Goal: Information Seeking & Learning: Check status

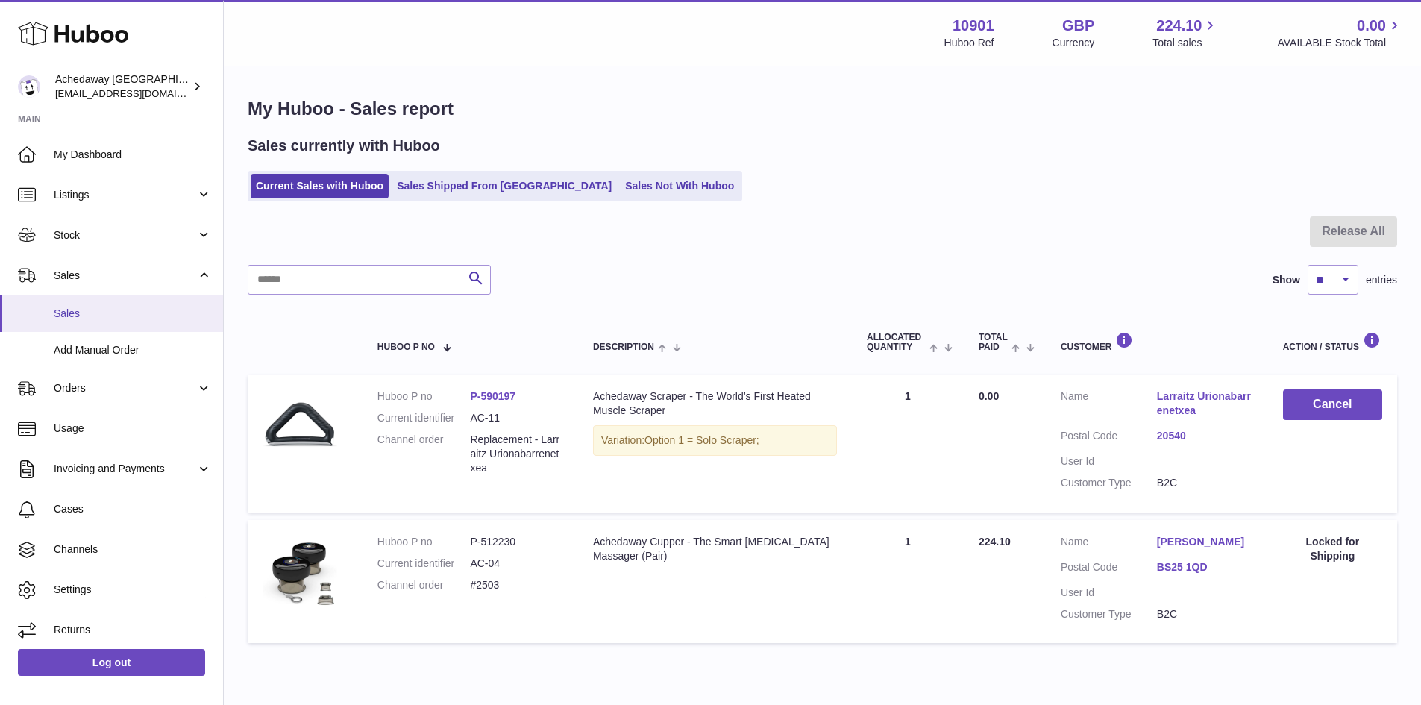
click at [111, 325] on link "Sales" at bounding box center [111, 313] width 223 height 37
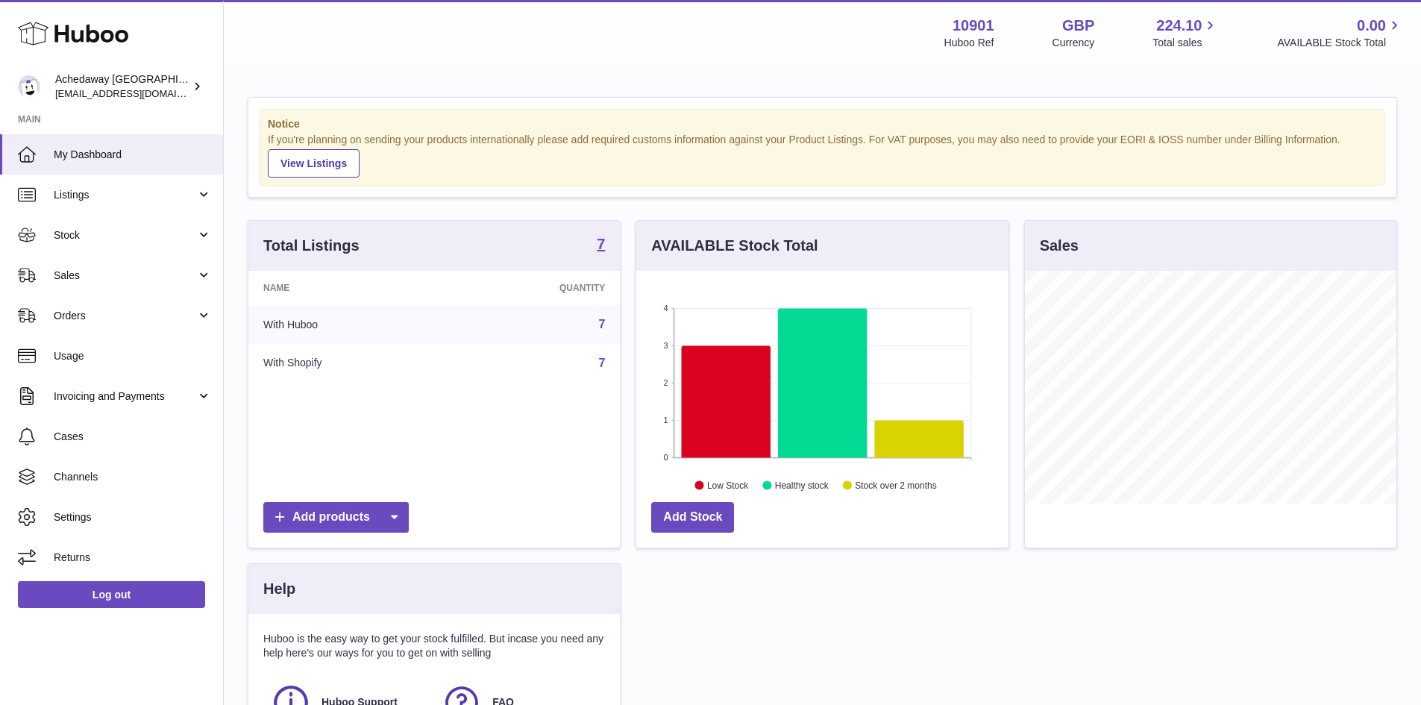
scroll to position [233, 372]
click at [157, 286] on link "Sales" at bounding box center [111, 275] width 223 height 40
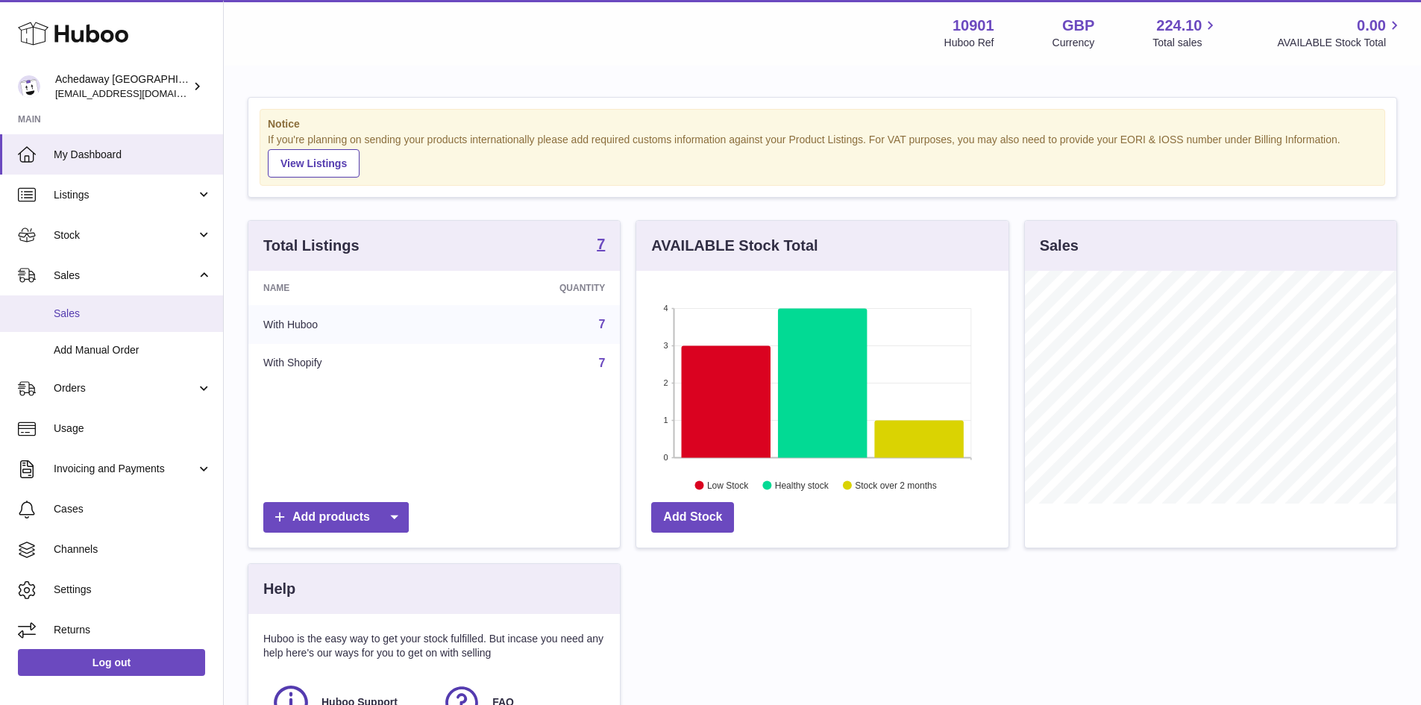
click at [145, 311] on span "Sales" at bounding box center [133, 314] width 158 height 14
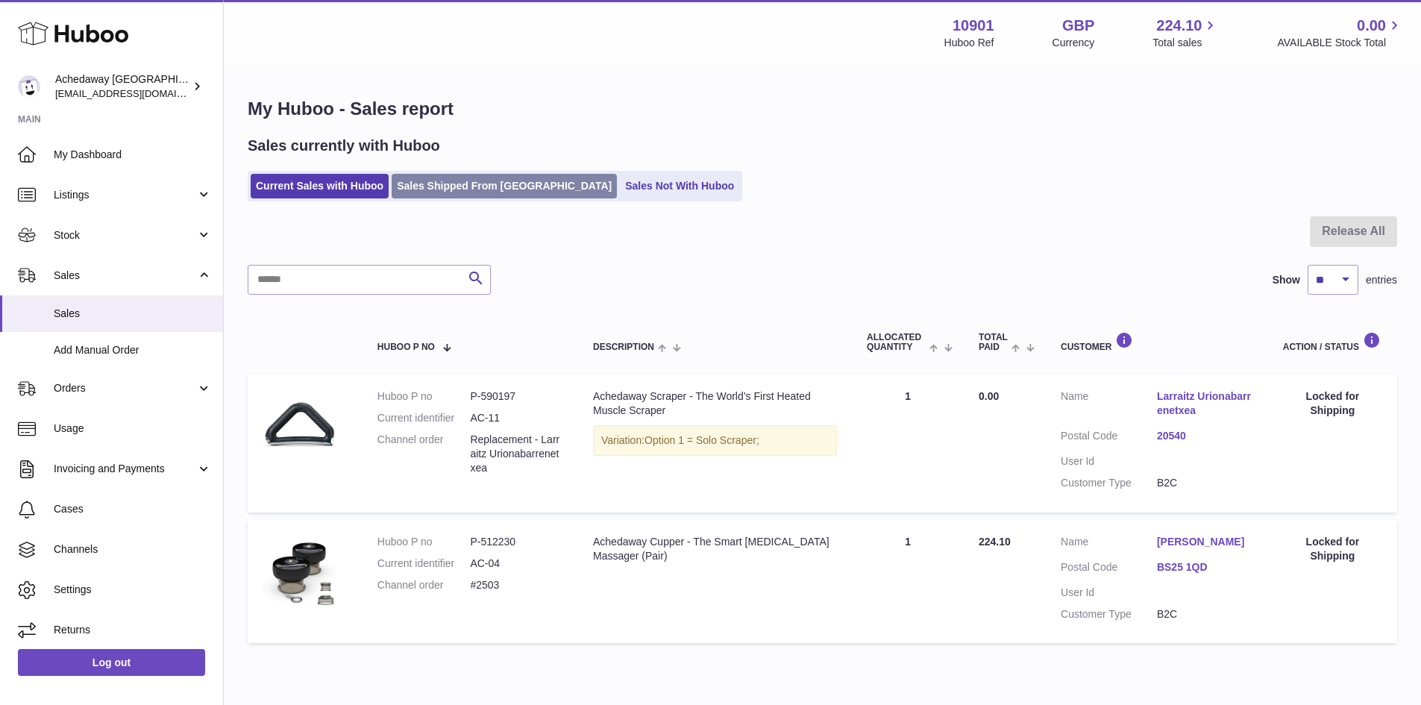
click at [425, 196] on link "Sales Shipped From [GEOGRAPHIC_DATA]" at bounding box center [504, 186] width 225 height 25
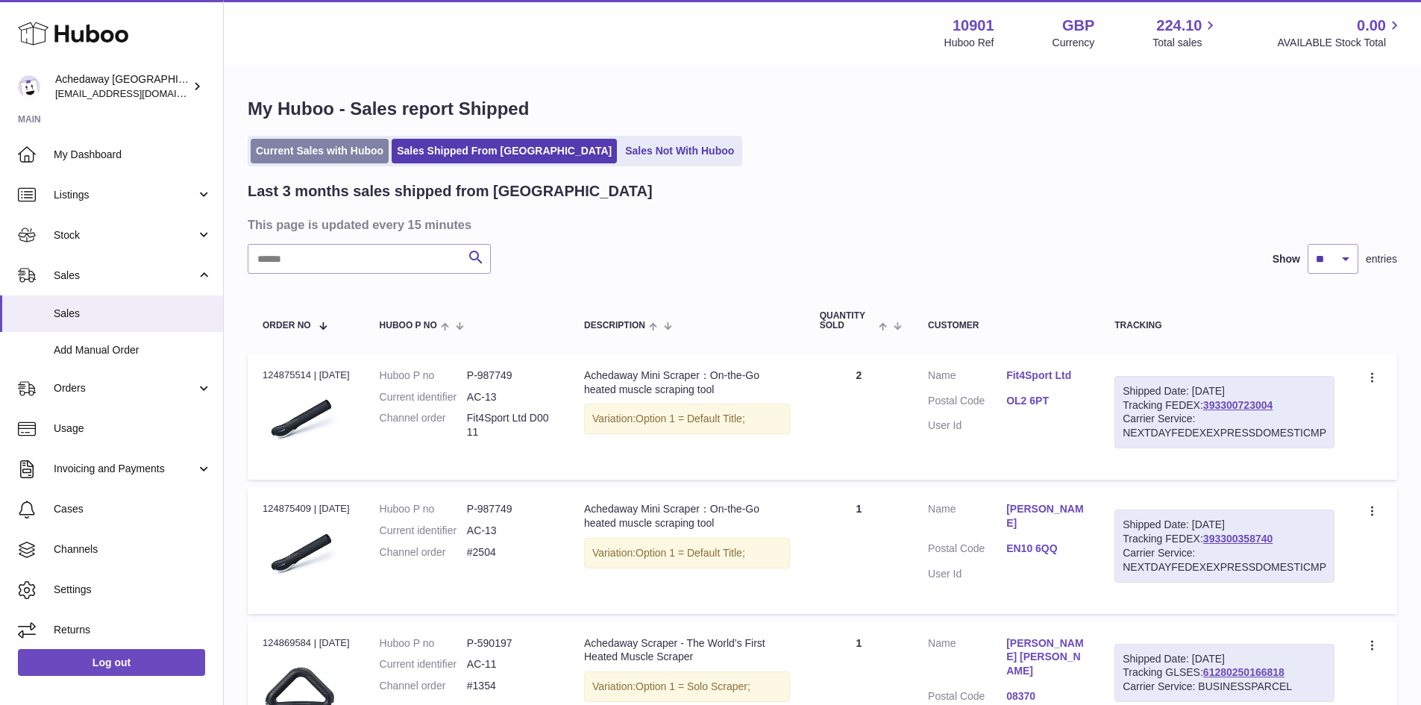
click at [337, 161] on link "Current Sales with Huboo" at bounding box center [320, 151] width 138 height 25
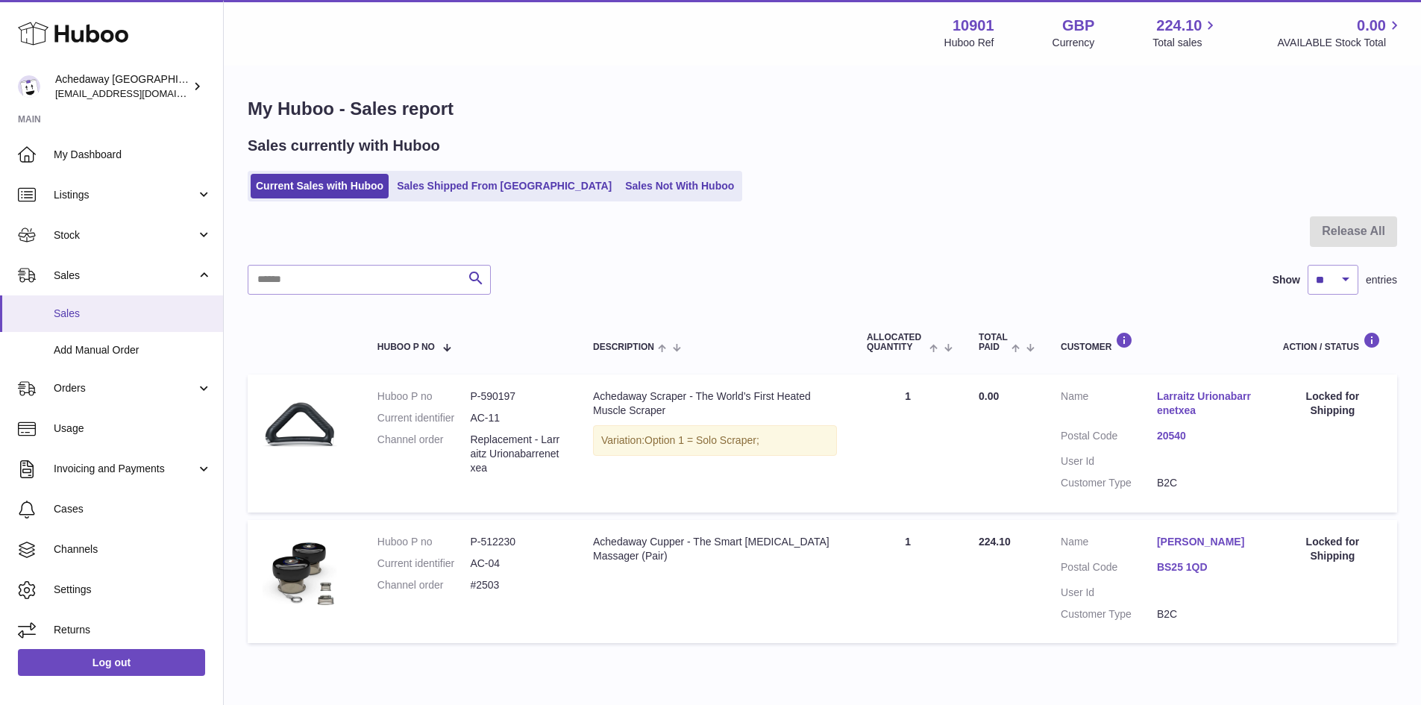
click at [155, 318] on span "Sales" at bounding box center [133, 314] width 158 height 14
click at [118, 316] on span "Sales" at bounding box center [133, 314] width 158 height 14
click at [107, 316] on span "Sales" at bounding box center [133, 314] width 158 height 14
